Goal: Information Seeking & Learning: Check status

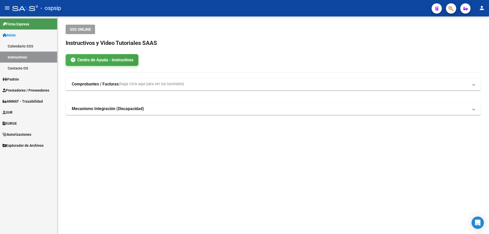
click at [25, 89] on span "Prestadores / Proveedores" at bounding box center [26, 90] width 47 height 6
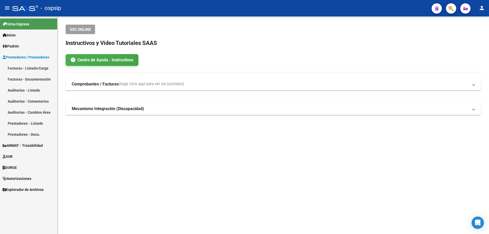
click at [26, 66] on link "Facturas - Listado/Carga" at bounding box center [28, 68] width 57 height 11
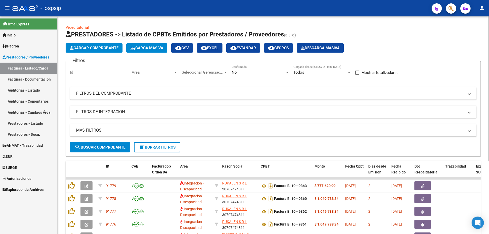
click at [176, 73] on div at bounding box center [175, 72] width 3 height 1
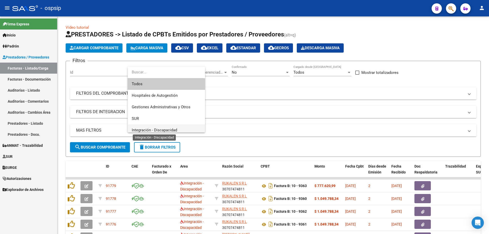
click at [143, 129] on span "Integración - Discapacidad" at bounding box center [154, 130] width 45 height 5
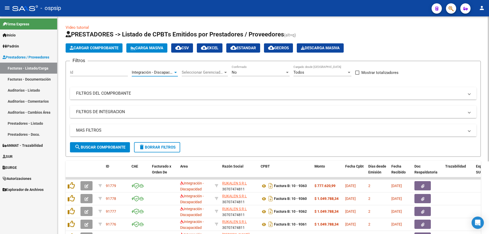
scroll to position [4, 0]
click at [287, 73] on div at bounding box center [287, 72] width 3 height 1
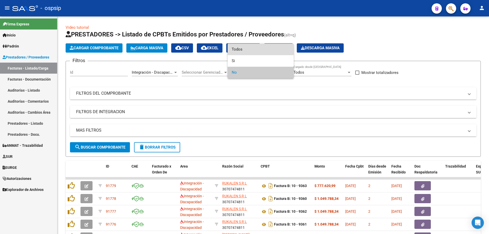
click at [280, 51] on span "Todos" at bounding box center [261, 50] width 58 height 12
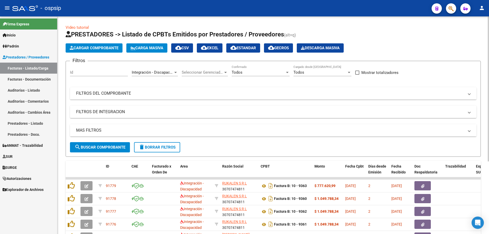
click at [88, 130] on mat-panel-title "MAS FILTROS" at bounding box center [270, 130] width 388 height 6
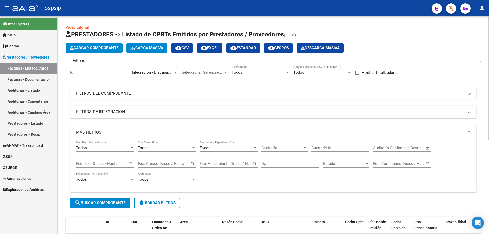
click at [129, 163] on span "Open calendar" at bounding box center [131, 164] width 12 height 12
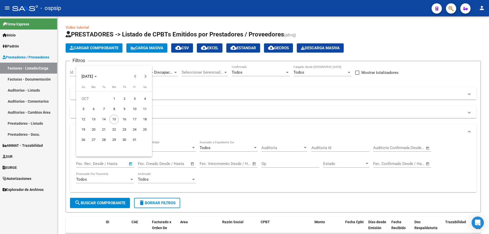
click at [104, 120] on span "14" at bounding box center [103, 119] width 9 height 9
type input "[DATE]"
click at [104, 120] on span "14" at bounding box center [103, 119] width 9 height 9
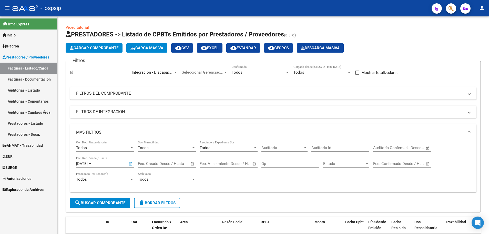
type input "[DATE]"
click at [103, 206] on button "search Buscar Comprobante" at bounding box center [100, 203] width 60 height 10
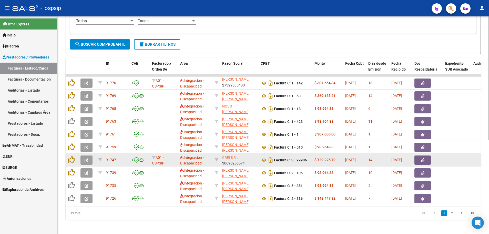
scroll to position [164, 0]
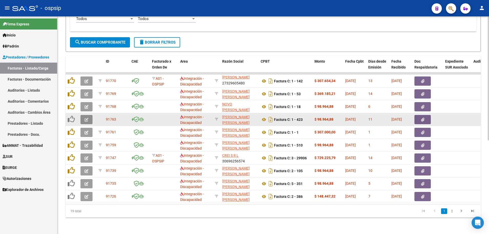
click at [82, 117] on button "button" at bounding box center [87, 119] width 12 height 9
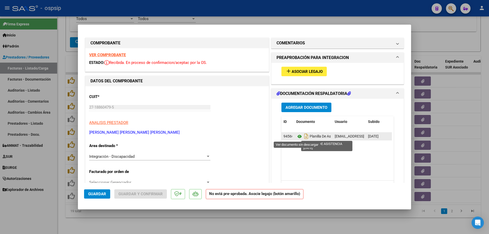
click at [297, 136] on icon at bounding box center [299, 136] width 7 height 6
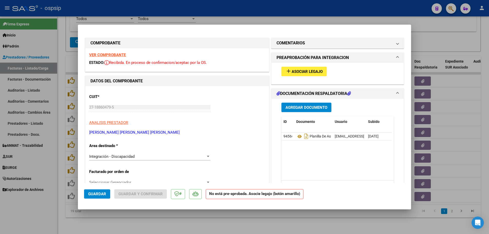
click at [117, 53] on strong "VER COMPROBANTE" at bounding box center [107, 55] width 37 height 5
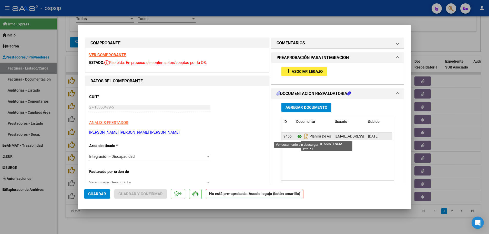
click at [298, 138] on icon at bounding box center [299, 136] width 7 height 6
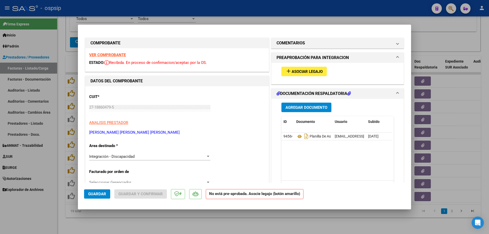
click at [99, 56] on strong "VER COMPROBANTE" at bounding box center [107, 55] width 37 height 5
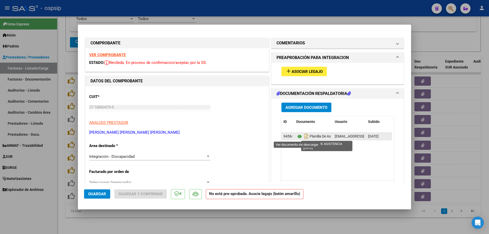
click at [297, 137] on icon at bounding box center [299, 136] width 7 height 6
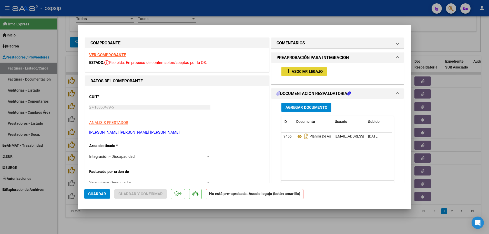
click at [299, 72] on span "Asociar Legajo" at bounding box center [307, 71] width 31 height 5
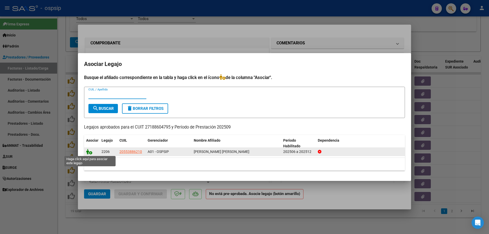
click at [91, 152] on icon at bounding box center [89, 152] width 6 height 6
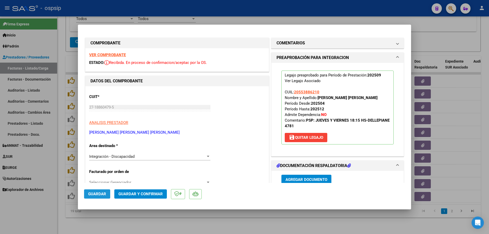
click at [99, 194] on span "Guardar" at bounding box center [97, 194] width 18 height 5
click at [58, 75] on div at bounding box center [244, 117] width 489 height 234
type input "$ 0,00"
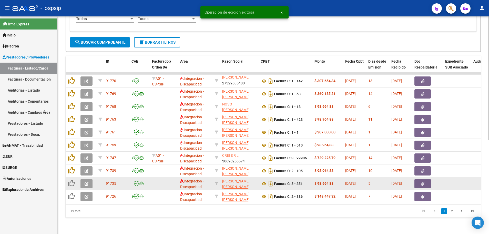
click at [87, 182] on icon "button" at bounding box center [87, 184] width 4 height 4
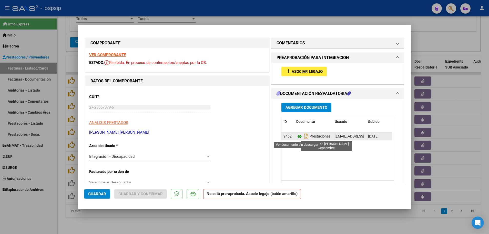
click at [298, 136] on icon at bounding box center [299, 136] width 7 height 6
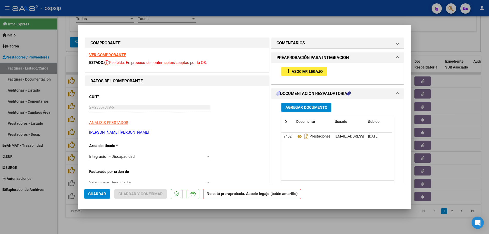
click at [99, 53] on strong "VER COMPROBANTE" at bounding box center [107, 55] width 37 height 5
click at [310, 71] on span "Asociar Legajo" at bounding box center [307, 71] width 31 height 5
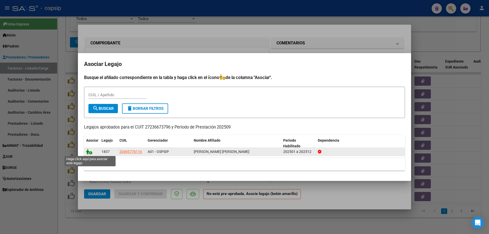
click at [89, 153] on icon at bounding box center [89, 152] width 6 height 6
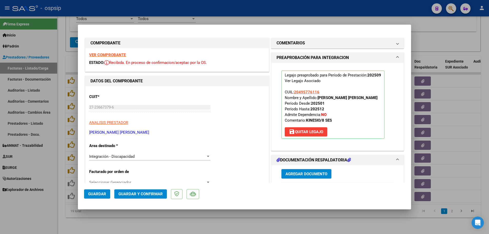
click at [98, 196] on span "Guardar" at bounding box center [97, 194] width 18 height 5
click at [61, 184] on div at bounding box center [244, 117] width 489 height 234
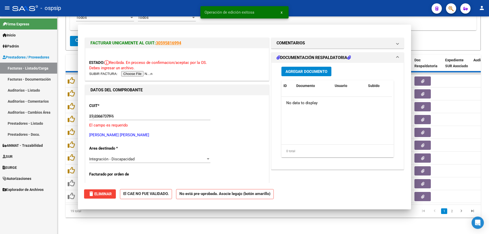
type input "$ 0,00"
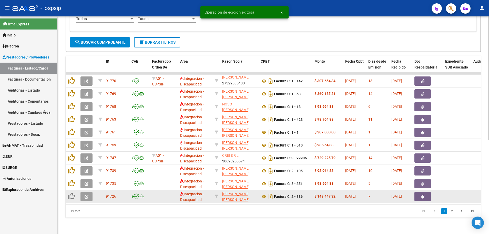
click at [88, 195] on button "button" at bounding box center [87, 196] width 12 height 9
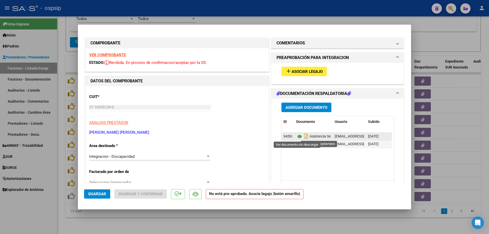
click at [298, 135] on icon at bounding box center [299, 136] width 7 height 6
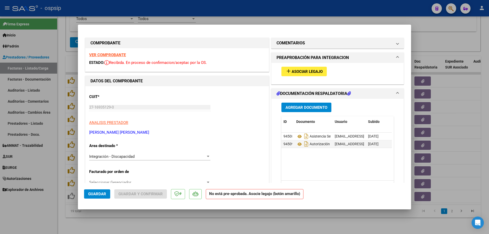
click at [108, 54] on strong "VER COMPROBANTE" at bounding box center [107, 55] width 37 height 5
click at [308, 71] on span "Asociar Legajo" at bounding box center [307, 71] width 31 height 5
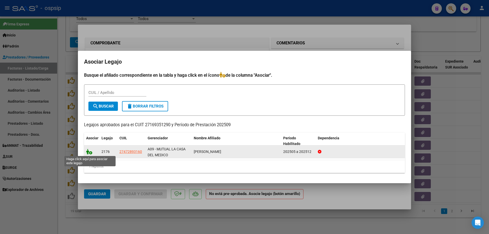
click at [91, 152] on icon at bounding box center [89, 152] width 6 height 6
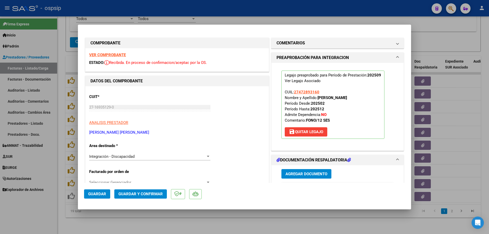
click at [98, 198] on button "Guardar" at bounding box center [97, 193] width 26 height 9
click at [62, 189] on div at bounding box center [244, 117] width 489 height 234
type input "$ 0,00"
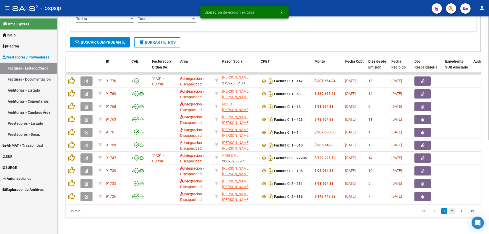
click at [453, 211] on link "2" at bounding box center [452, 211] width 6 height 6
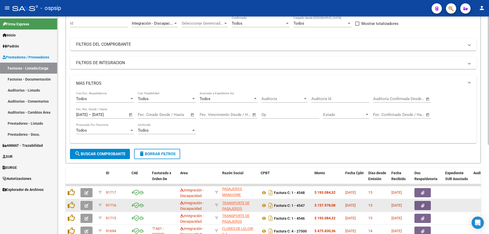
scroll to position [0, 0]
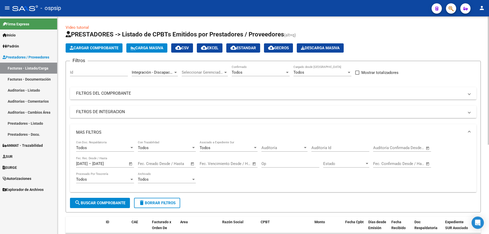
click at [215, 46] on span "cloud_download EXCEL" at bounding box center [209, 48] width 17 height 5
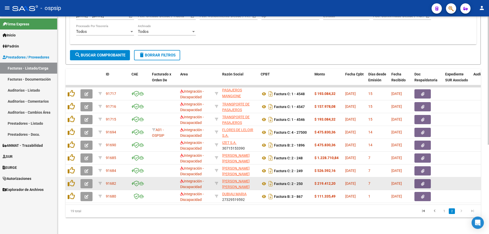
scroll to position [1, 0]
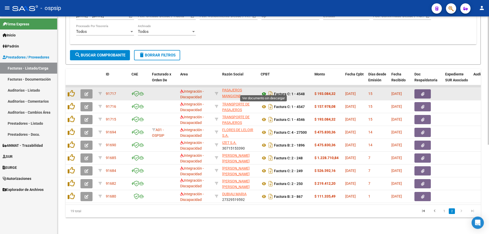
click at [262, 91] on icon at bounding box center [264, 94] width 7 height 6
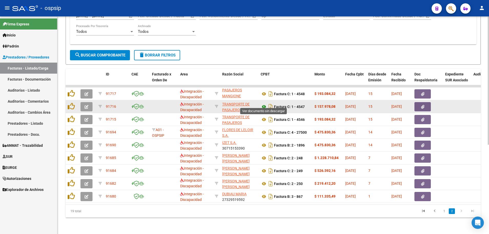
click at [265, 104] on icon at bounding box center [264, 107] width 7 height 6
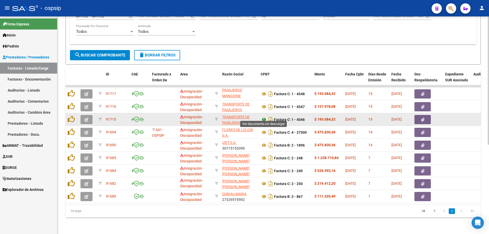
click at [263, 117] on icon at bounding box center [264, 119] width 7 height 6
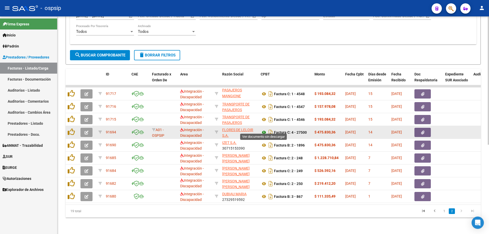
click at [264, 129] on icon at bounding box center [264, 132] width 7 height 6
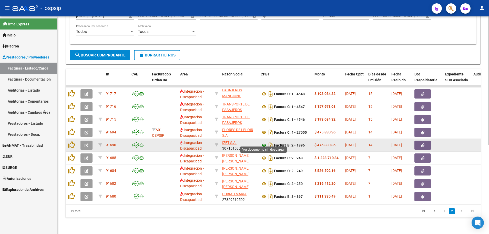
click at [263, 143] on icon at bounding box center [264, 145] width 7 height 6
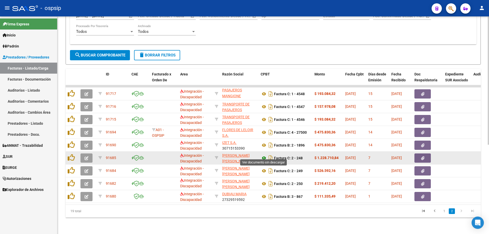
click at [264, 155] on icon at bounding box center [264, 158] width 7 height 6
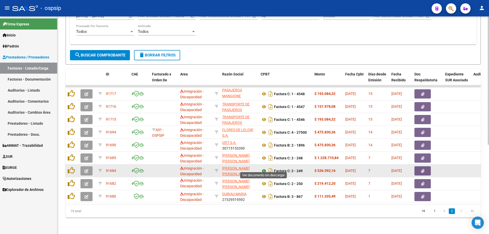
click at [264, 169] on icon at bounding box center [264, 171] width 7 height 6
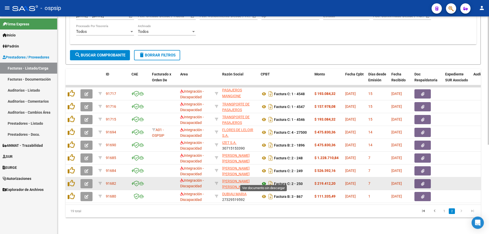
click at [263, 180] on icon at bounding box center [264, 183] width 7 height 6
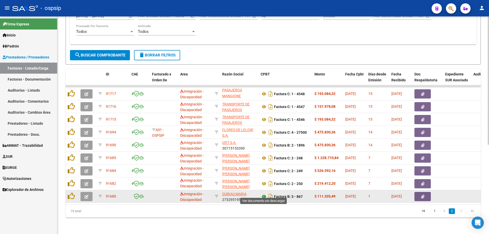
click at [264, 193] on icon at bounding box center [264, 196] width 7 height 6
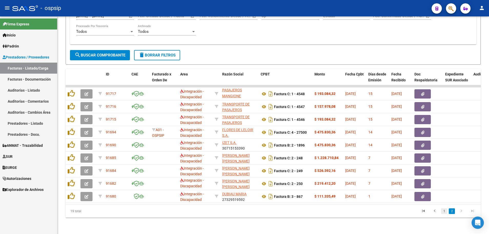
click at [444, 211] on link "1" at bounding box center [444, 211] width 6 height 6
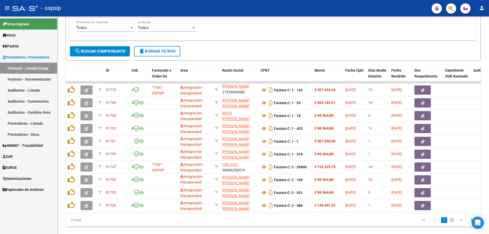
click at [454, 223] on link "2" at bounding box center [452, 220] width 6 height 6
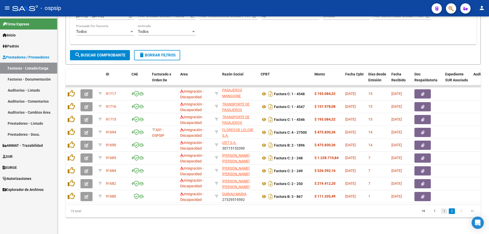
click at [446, 213] on link "1" at bounding box center [444, 211] width 6 height 6
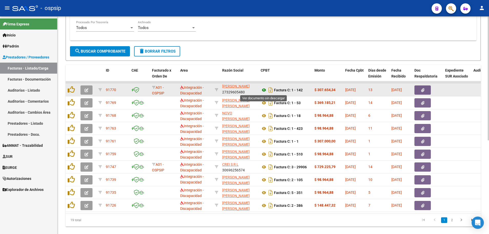
click at [265, 90] on icon at bounding box center [264, 90] width 7 height 6
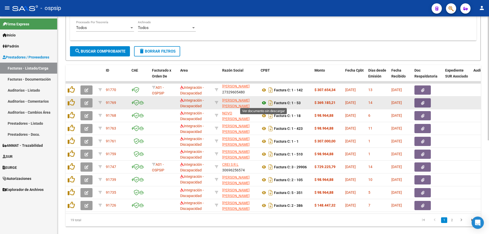
click at [264, 103] on icon at bounding box center [264, 103] width 7 height 6
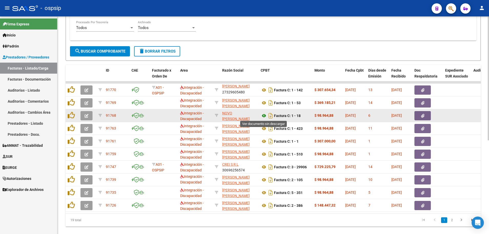
click at [266, 116] on icon at bounding box center [264, 116] width 7 height 6
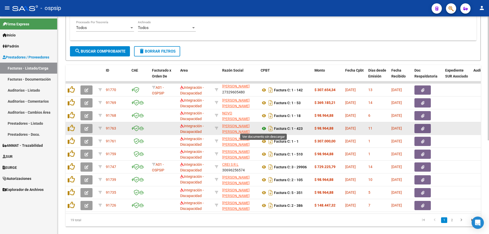
click at [263, 129] on icon at bounding box center [264, 128] width 7 height 6
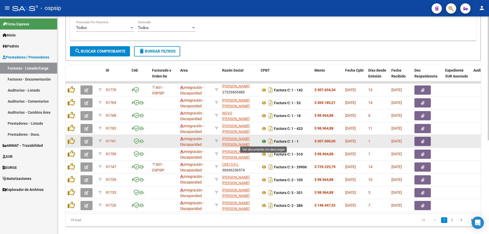
click at [263, 143] on icon at bounding box center [264, 141] width 7 height 6
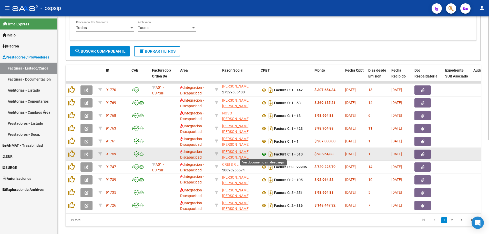
click at [264, 154] on icon at bounding box center [264, 154] width 7 height 6
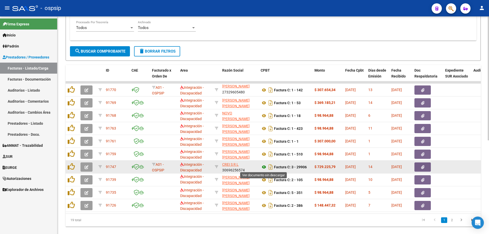
click at [263, 167] on icon at bounding box center [264, 167] width 7 height 6
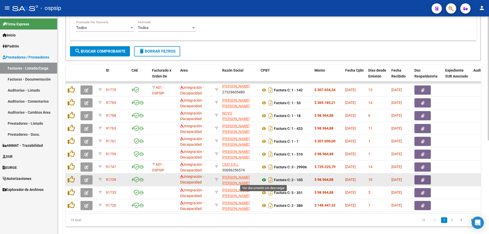
click at [264, 179] on icon at bounding box center [264, 180] width 7 height 6
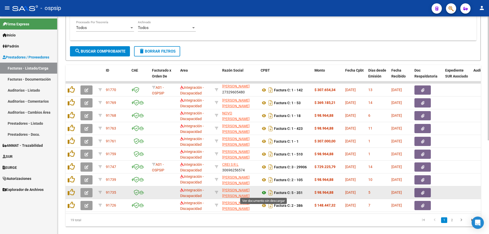
click at [265, 194] on icon at bounding box center [264, 192] width 7 height 6
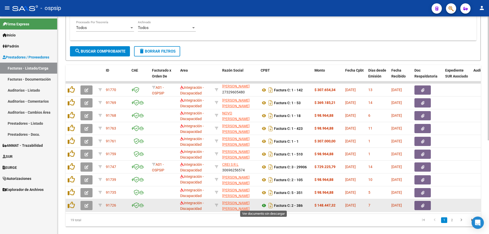
click at [263, 205] on icon at bounding box center [264, 205] width 7 height 6
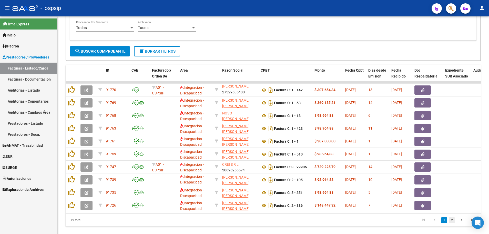
click at [452, 223] on link "2" at bounding box center [452, 220] width 6 height 6
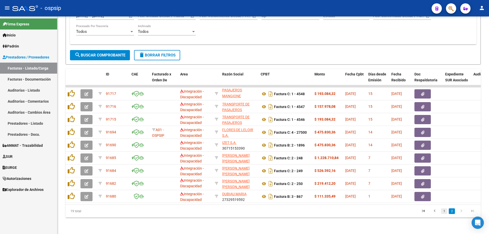
click at [445, 211] on link "1" at bounding box center [444, 211] width 6 height 6
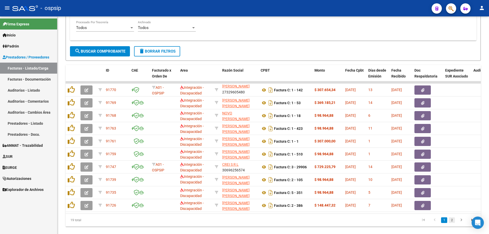
click at [451, 223] on link "2" at bounding box center [452, 220] width 6 height 6
